Goal: Book appointment/travel/reservation

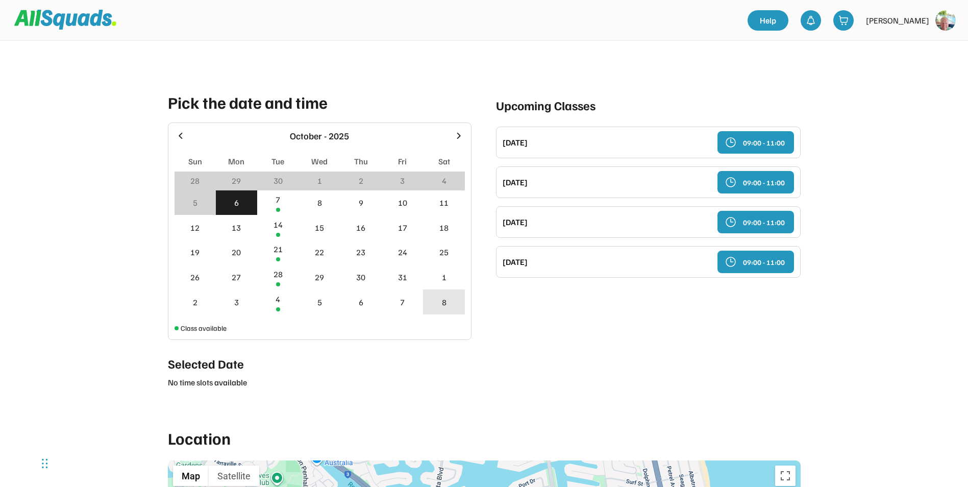
scroll to position [459, 0]
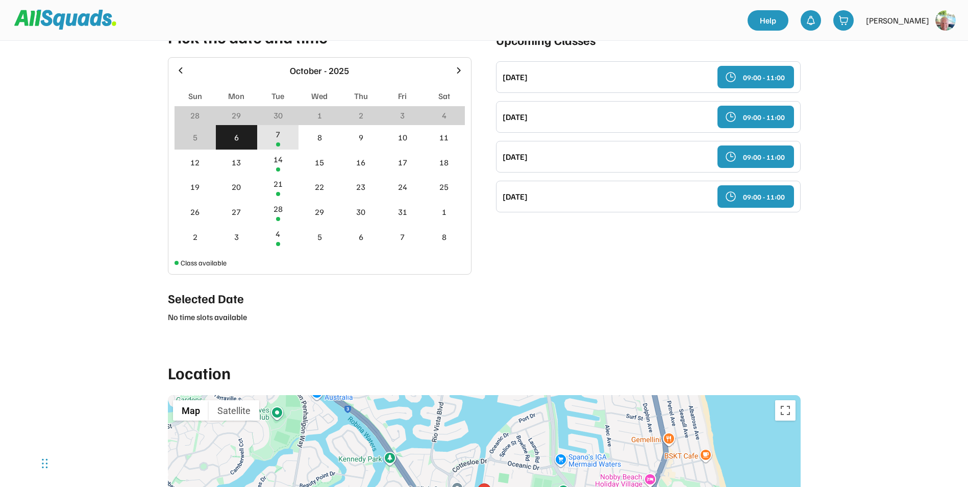
click at [276, 131] on div "7" at bounding box center [278, 134] width 5 height 12
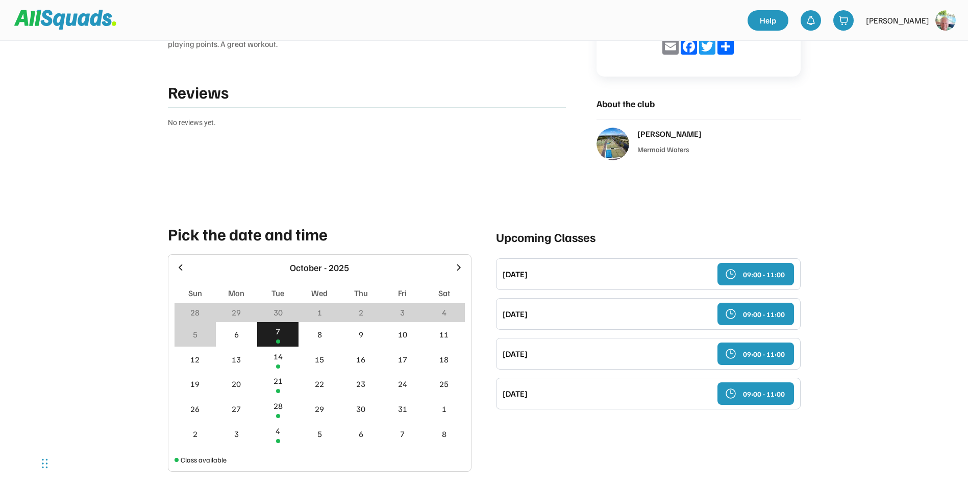
scroll to position [144, 0]
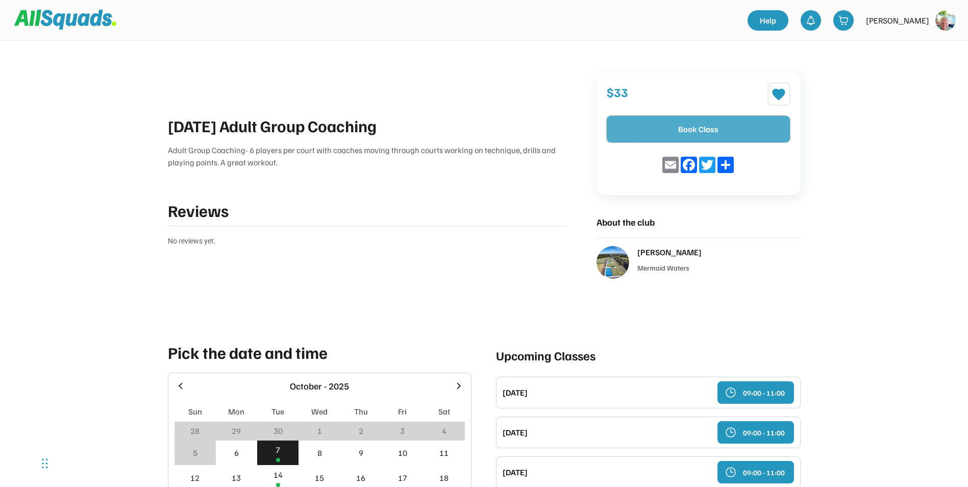
click at [710, 124] on button "Book Class" at bounding box center [698, 129] width 183 height 27
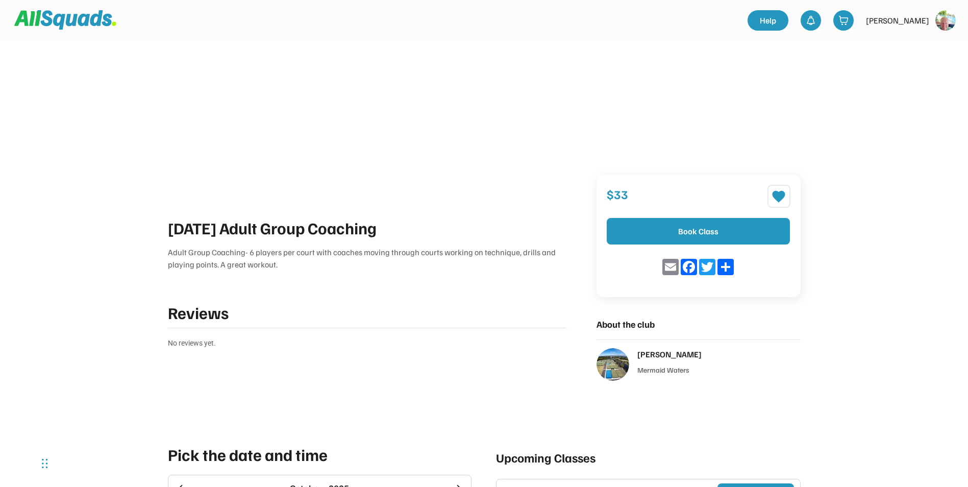
scroll to position [0, 0]
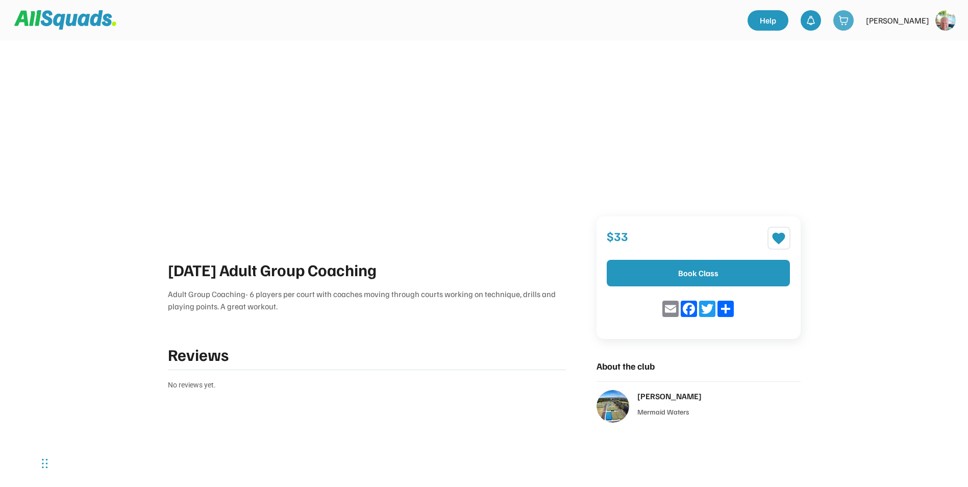
click at [849, 18] on img at bounding box center [843, 20] width 10 height 10
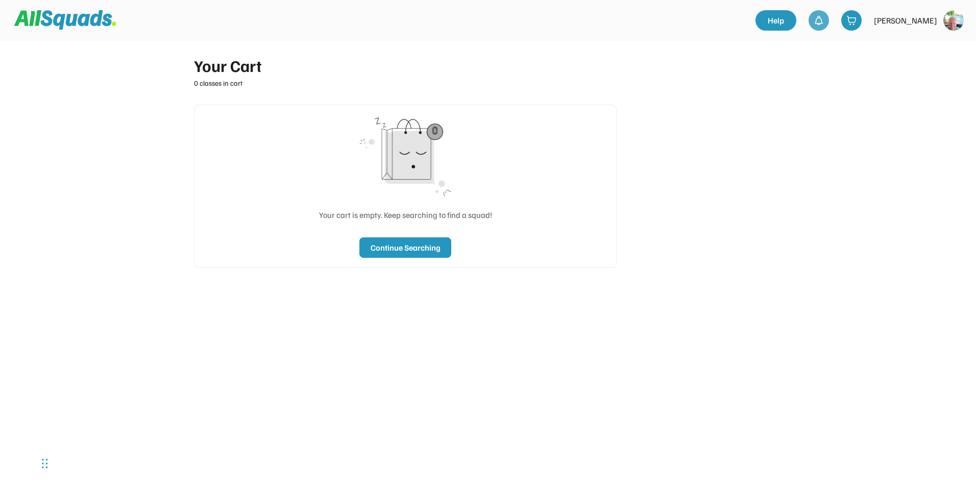
click at [824, 15] on img at bounding box center [818, 20] width 10 height 10
click at [796, 17] on link "Help" at bounding box center [775, 20] width 41 height 20
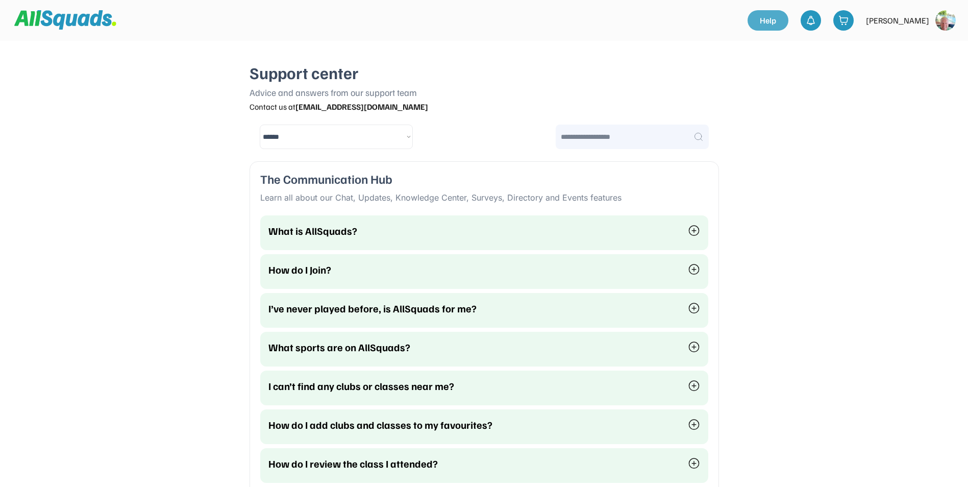
select select "********"
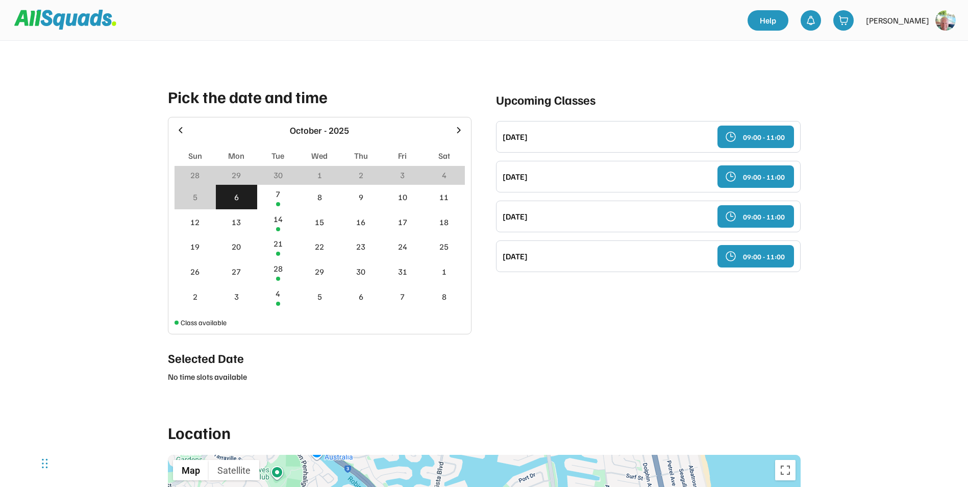
scroll to position [408, 0]
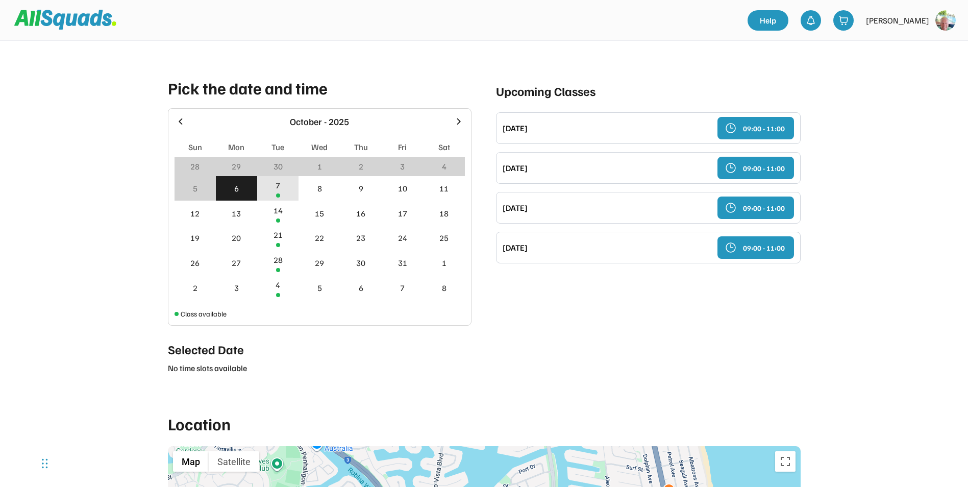
click at [281, 183] on div "7" at bounding box center [277, 188] width 41 height 25
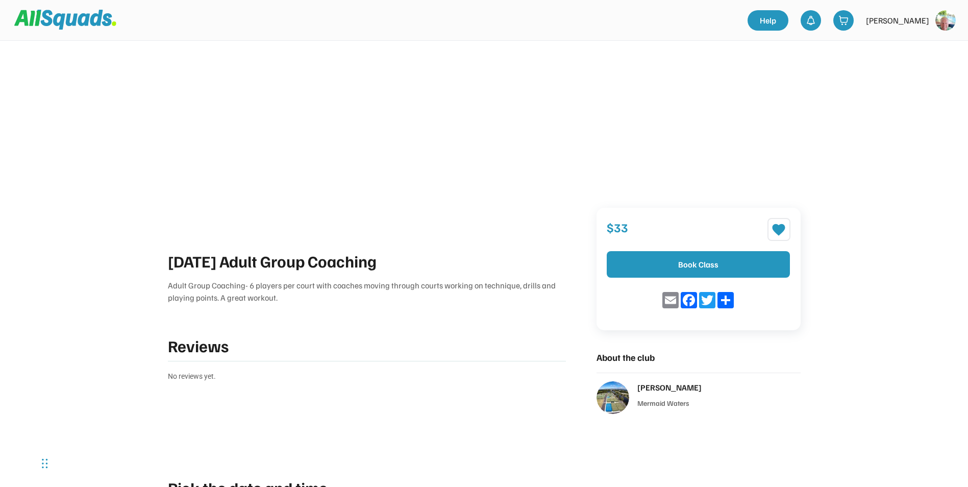
scroll to position [0, 0]
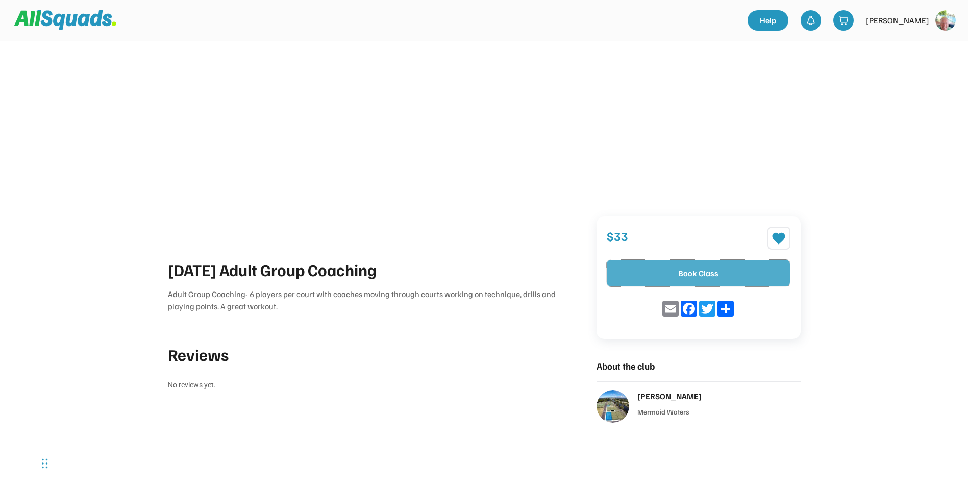
click at [714, 269] on button "Book Class" at bounding box center [698, 273] width 183 height 27
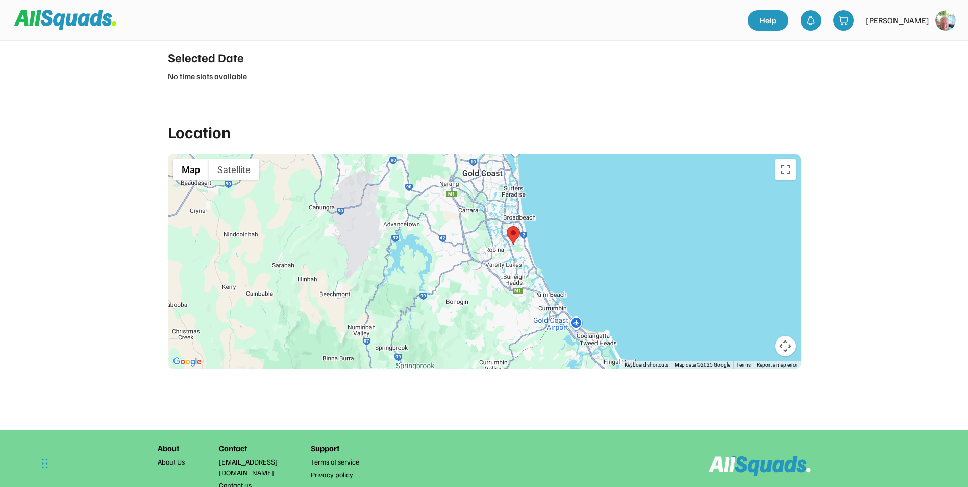
scroll to position [705, 0]
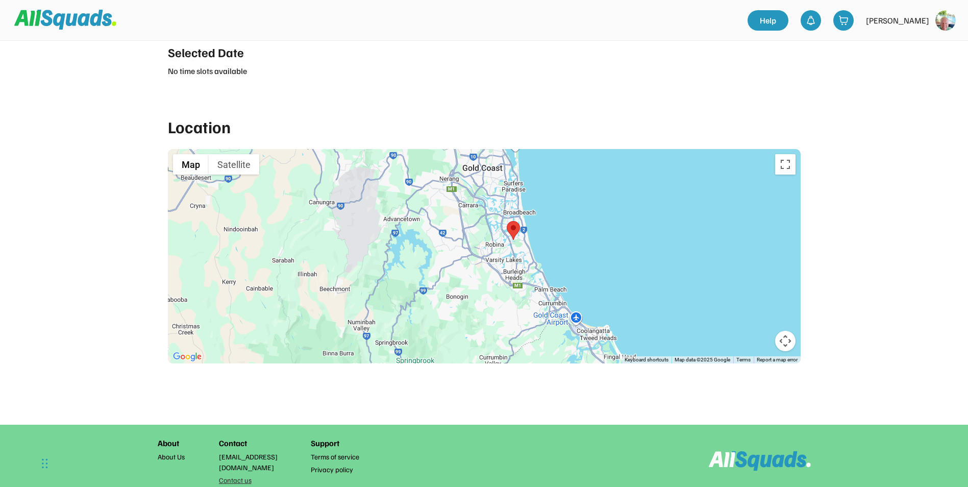
click at [234, 475] on link "Contact us" at bounding box center [260, 480] width 82 height 11
